Goal: Transaction & Acquisition: Purchase product/service

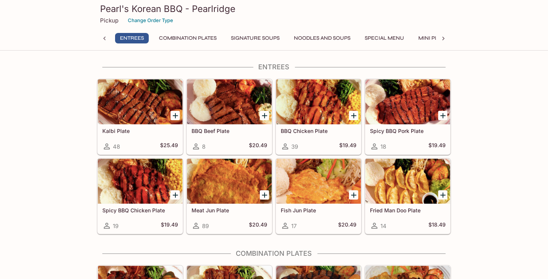
scroll to position [0, 3]
click at [434, 37] on button "Mini Plates" at bounding box center [432, 38] width 40 height 10
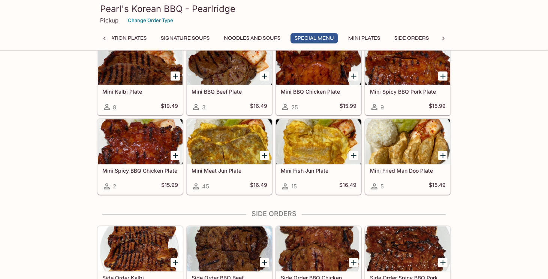
scroll to position [692, 0]
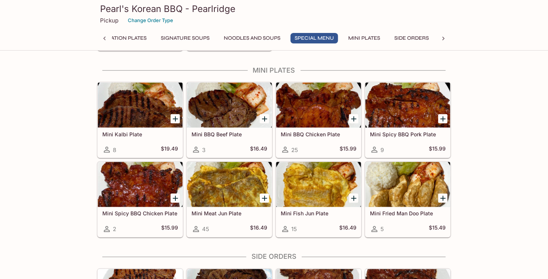
click at [408, 132] on h5 "Mini Spicy BBQ Pork Plate" at bounding box center [408, 134] width 76 height 6
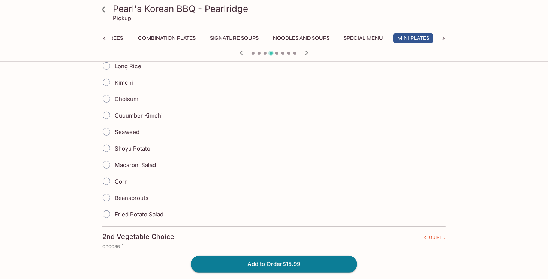
scroll to position [262, 0]
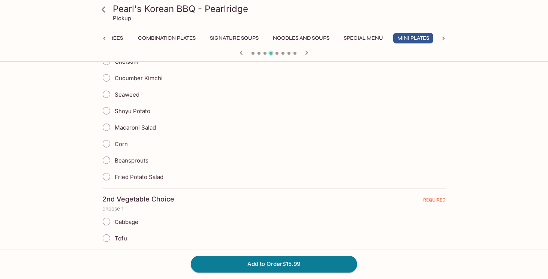
click at [124, 141] on span "Corn" at bounding box center [121, 144] width 13 height 7
click at [109, 144] on input "Corn" at bounding box center [107, 144] width 16 height 16
radio input "true"
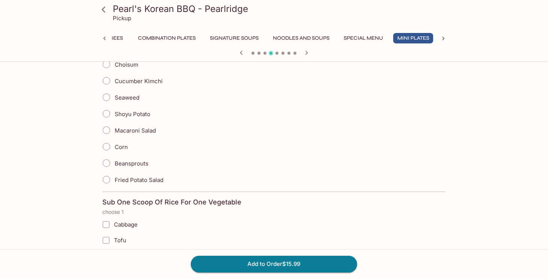
scroll to position [487, 0]
click at [157, 175] on span "Fried Potato Salad" at bounding box center [139, 178] width 49 height 7
click at [114, 174] on input "Fried Potato Salad" at bounding box center [107, 179] width 16 height 16
radio input "true"
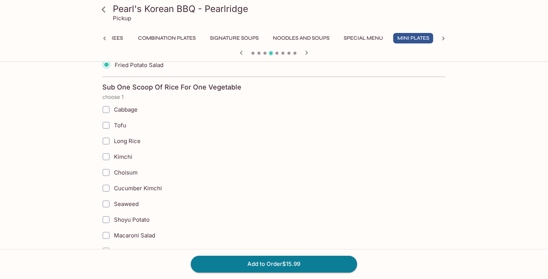
scroll to position [600, 0]
click at [130, 107] on span "Cabbage" at bounding box center [126, 110] width 24 height 7
click at [114, 107] on input "Cabbage" at bounding box center [106, 110] width 15 height 15
checkbox input "true"
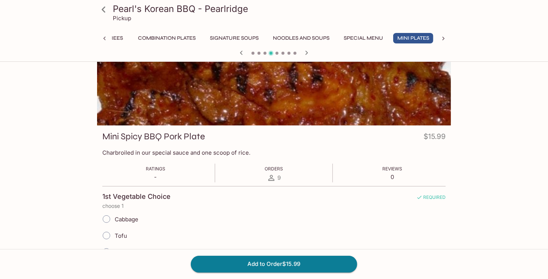
scroll to position [0, 0]
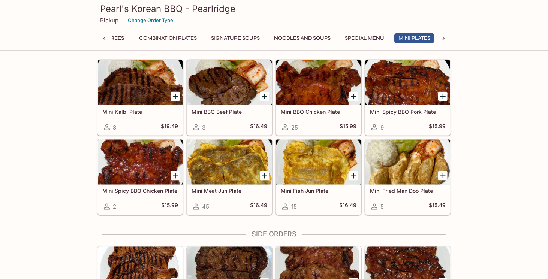
scroll to position [0, 21]
